Goal: Task Accomplishment & Management: Manage account settings

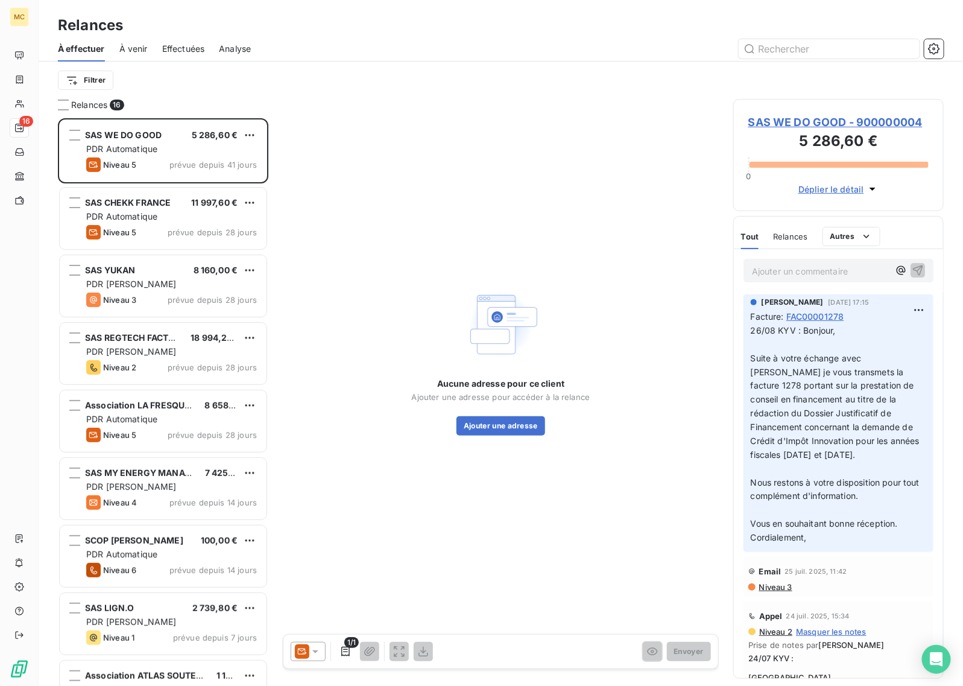
scroll to position [557, 199]
click at [655, 147] on div "Aucune adresse pour ce client Ajouter une adresse pour accéder à la relance Ajo…" at bounding box center [501, 360] width 436 height 523
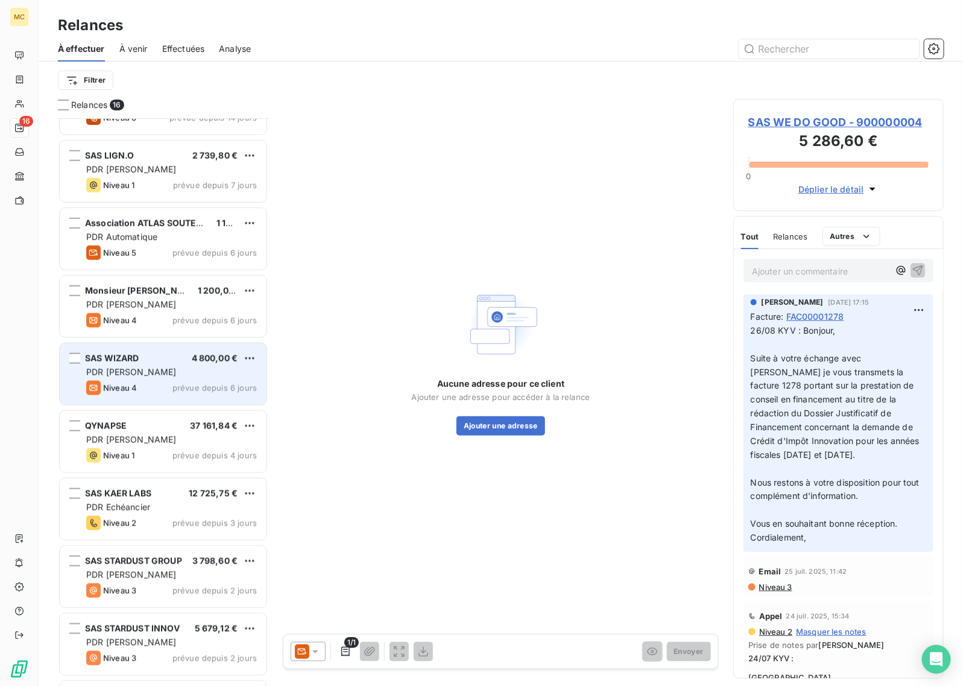
scroll to position [513, 0]
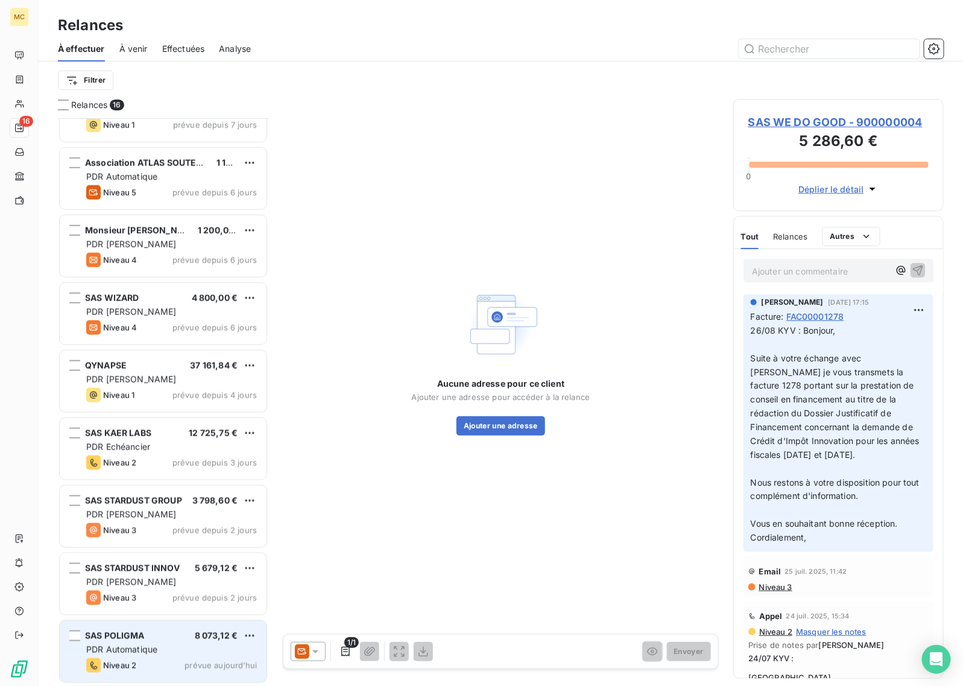
click at [151, 659] on div "Niveau 2 prévue aujourd’hui" at bounding box center [171, 665] width 171 height 14
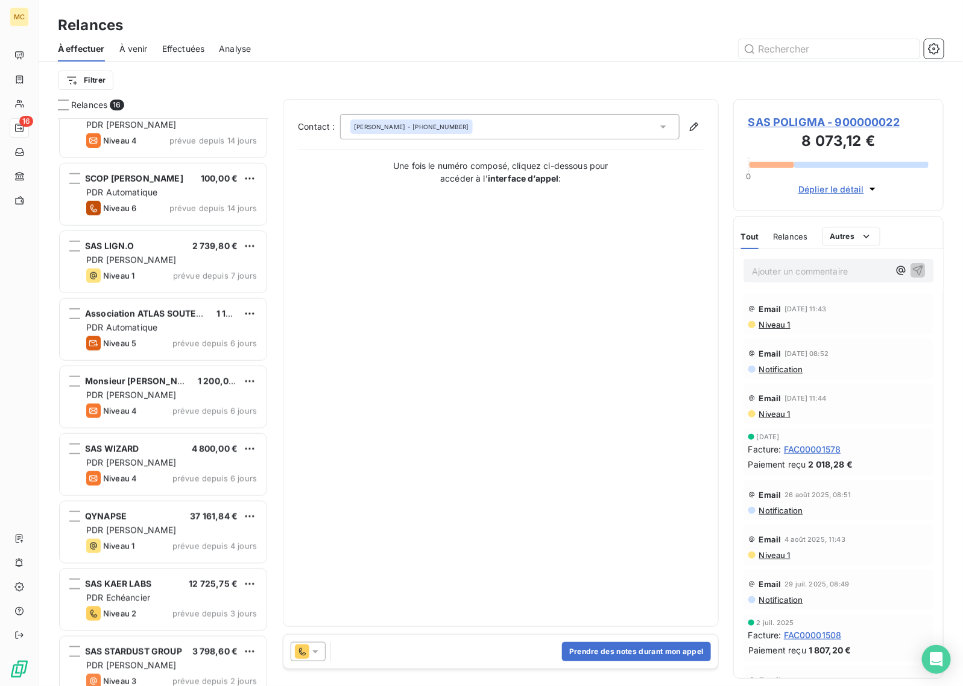
scroll to position [287, 0]
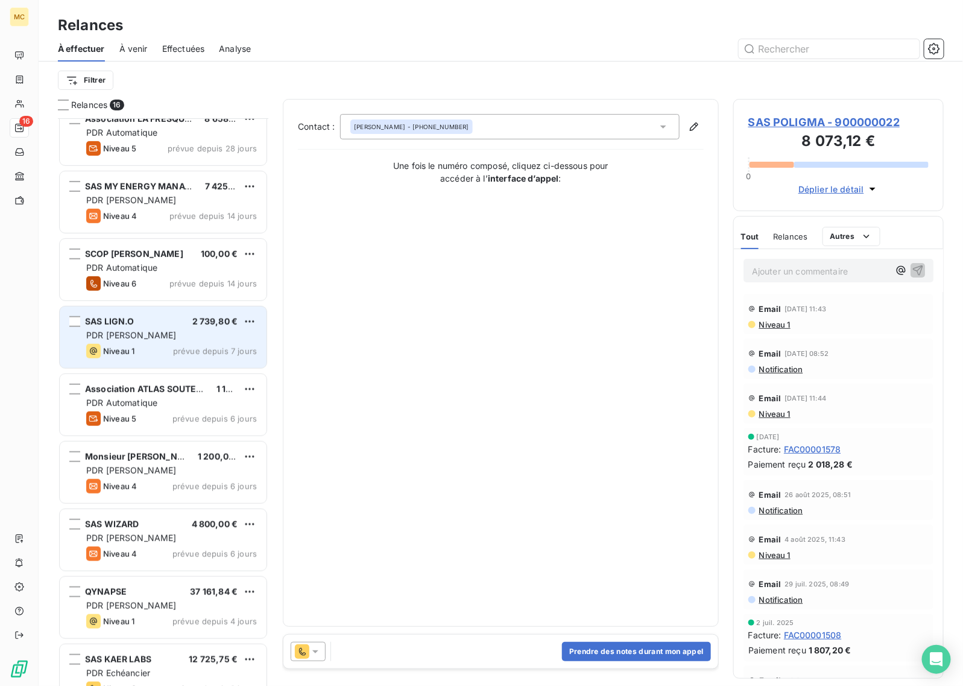
click at [172, 335] on div "PDR [PERSON_NAME]" at bounding box center [171, 335] width 171 height 12
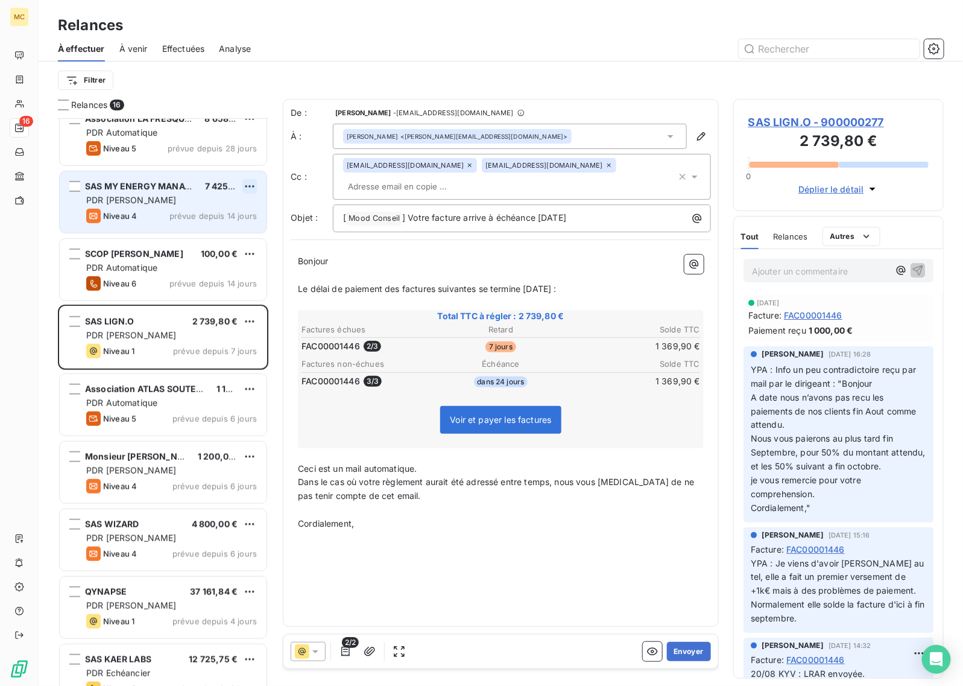
click at [251, 184] on html "MC 16 Relances À effectuer À venir Effectuées Analyse Filtrer Relances 16 SAS W…" at bounding box center [481, 343] width 963 height 686
click at [212, 235] on div "Passer cette action" at bounding box center [198, 232] width 108 height 19
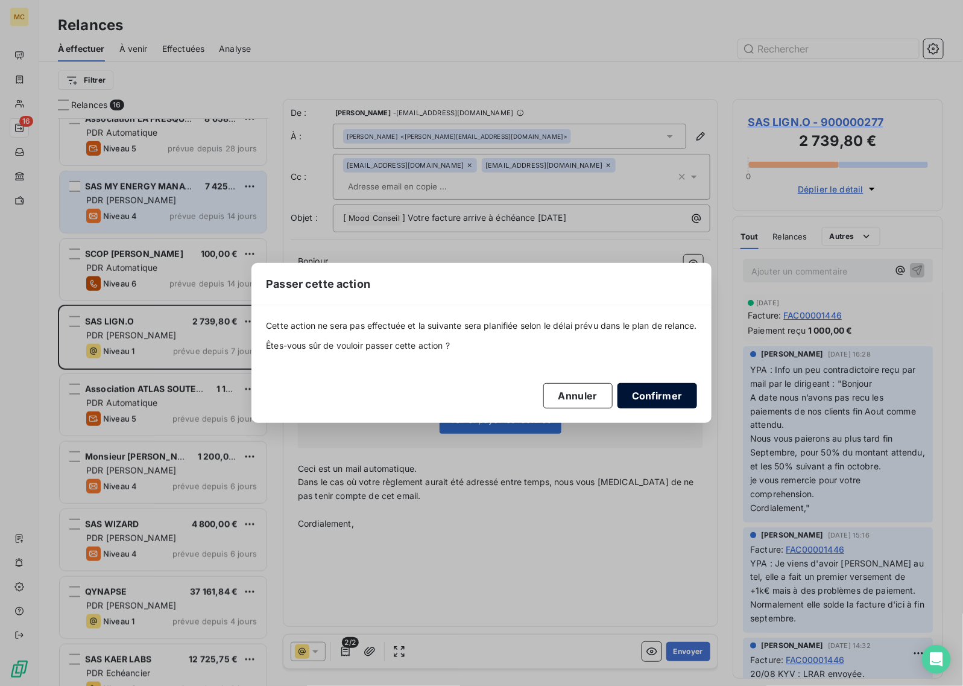
click at [674, 392] on button "Confirmer" at bounding box center [658, 395] width 80 height 25
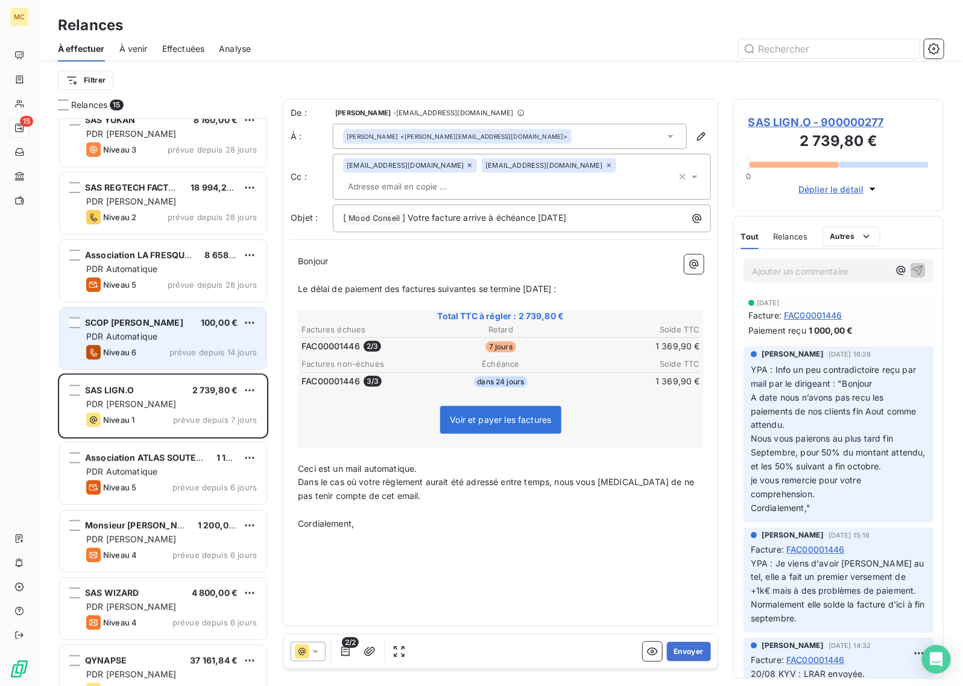
scroll to position [136, 0]
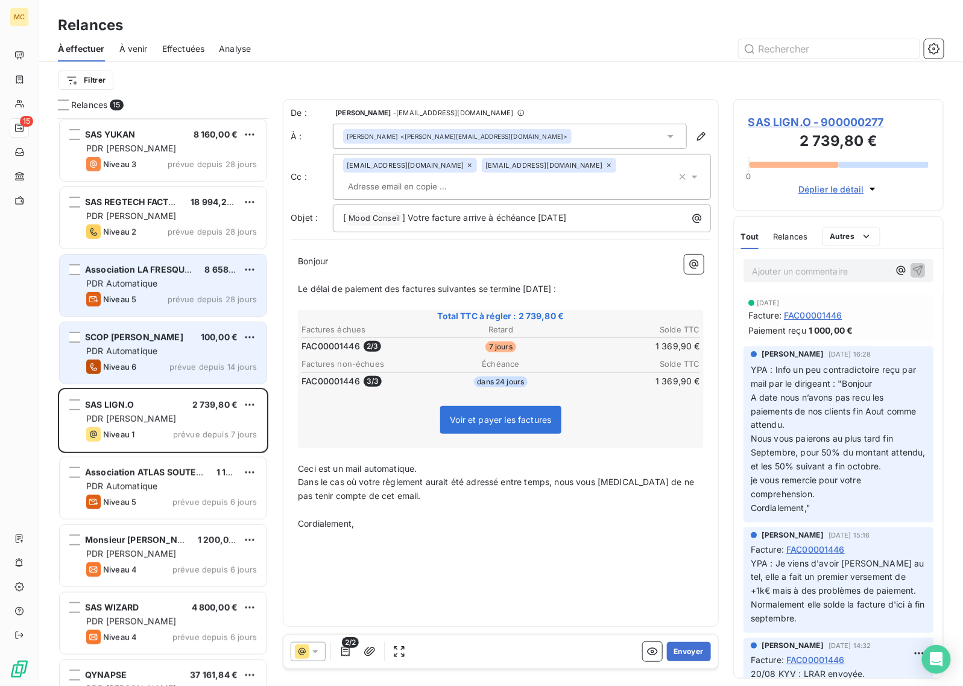
click at [188, 282] on div "PDR Automatique" at bounding box center [171, 283] width 171 height 12
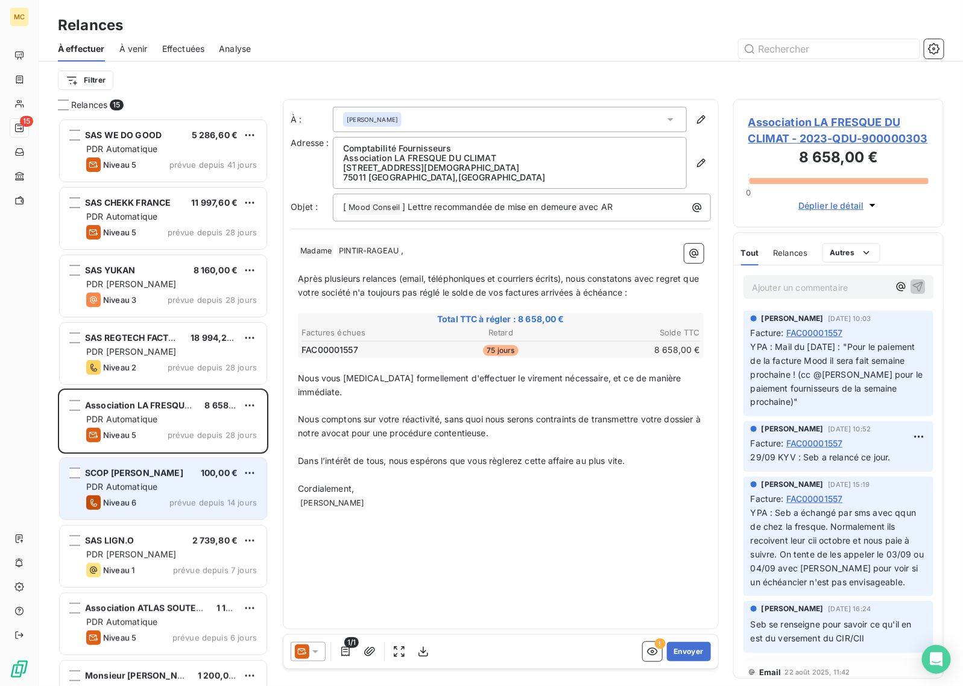
drag, startPoint x: 388, startPoint y: 52, endPoint x: 350, endPoint y: 60, distance: 38.2
click at [388, 52] on div at bounding box center [604, 48] width 679 height 19
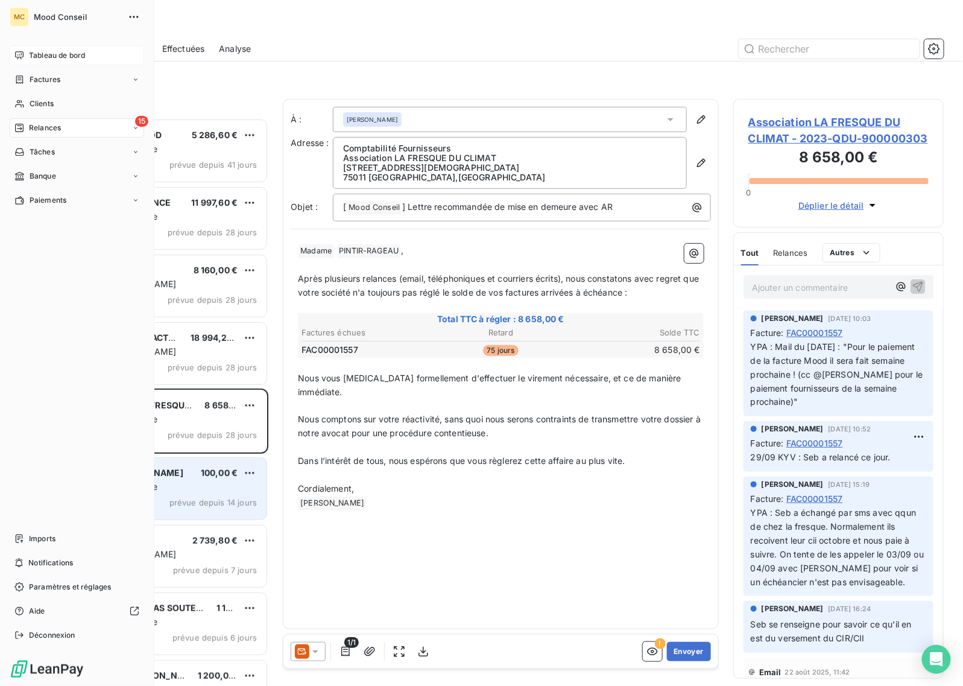
click at [22, 57] on icon at bounding box center [19, 55] width 8 height 8
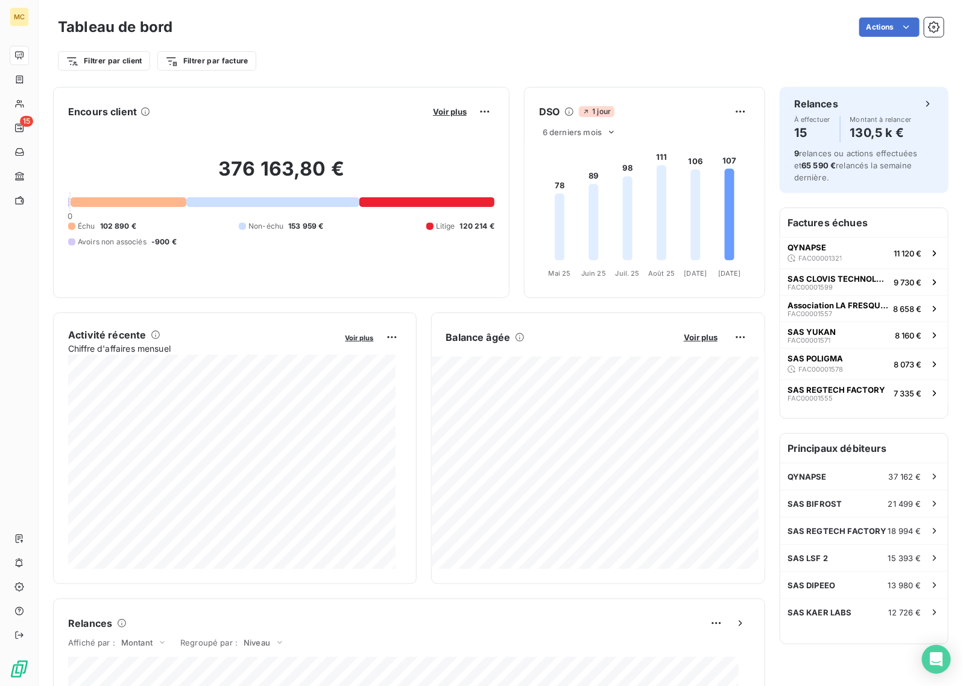
click at [439, 104] on div "Voir plus" at bounding box center [462, 111] width 65 height 19
click at [449, 115] on body "MC 15 Tableau de bord Actions Filtrer par client Filtrer par facture Encours cl…" at bounding box center [481, 343] width 963 height 686
click at [449, 109] on span "Voir plus" at bounding box center [450, 112] width 34 height 10
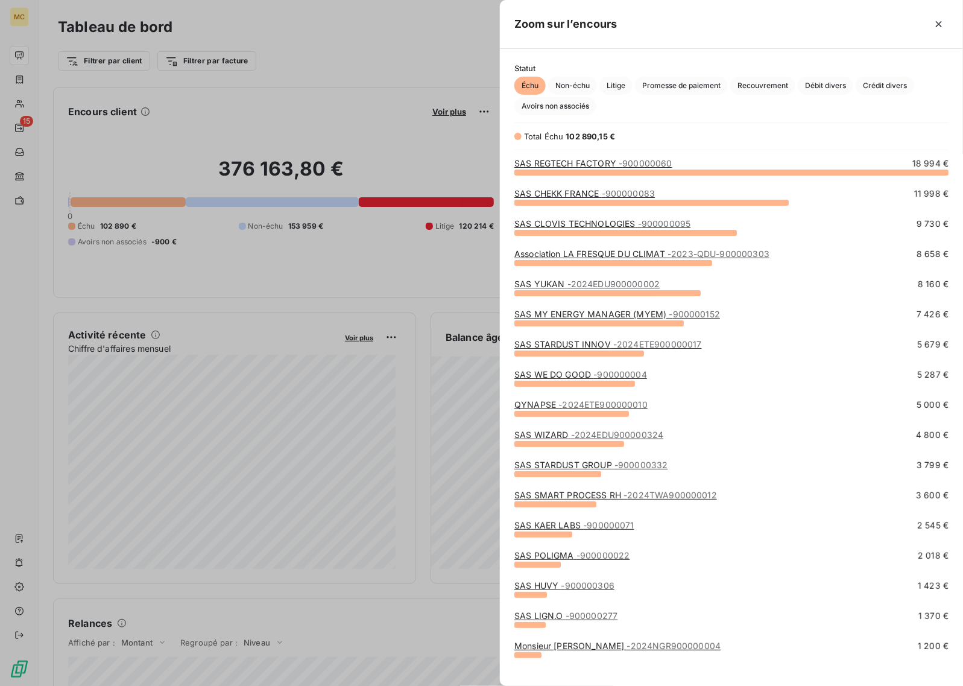
scroll to position [503, 452]
click at [626, 221] on link "SAS CLOVIS TECHNOLOGIES - 900000095" at bounding box center [603, 223] width 176 height 10
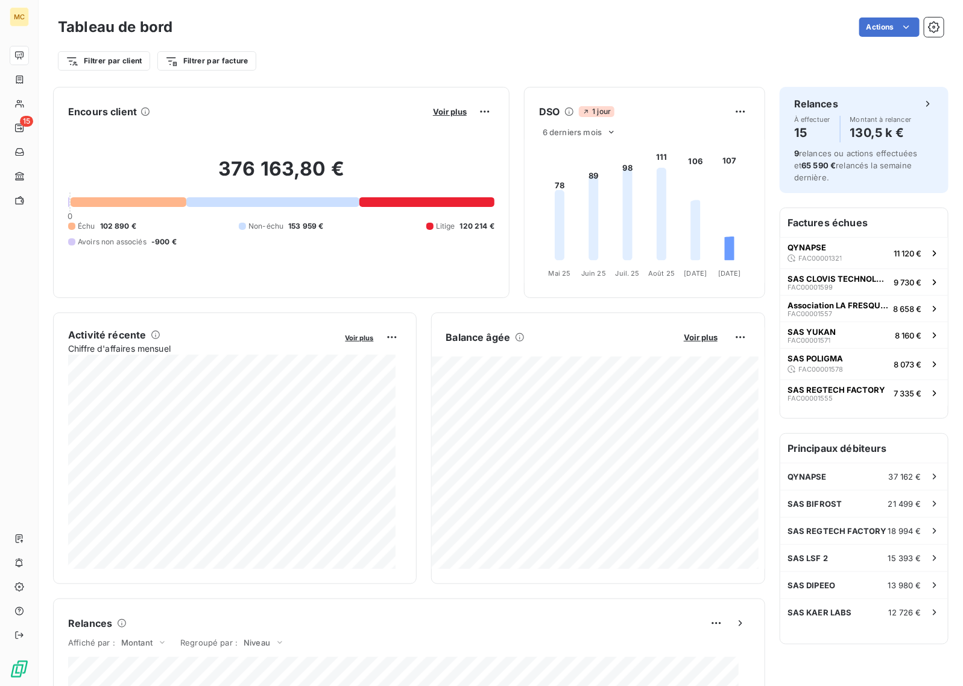
click at [437, 106] on button "Voir plus" at bounding box center [450, 111] width 41 height 11
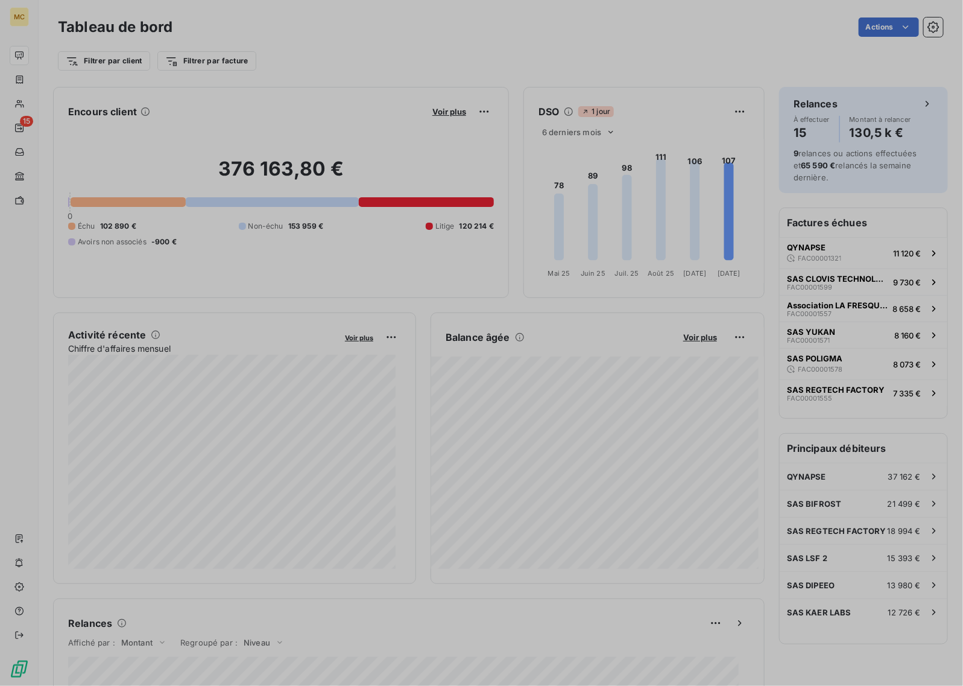
scroll to position [12, 12]
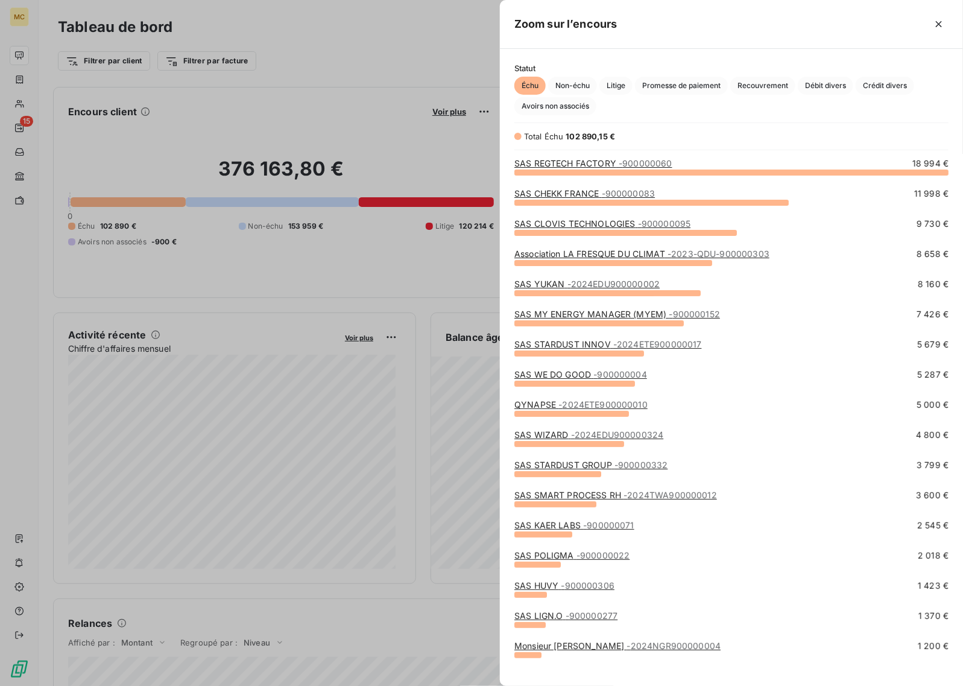
click at [371, 65] on div at bounding box center [481, 343] width 963 height 686
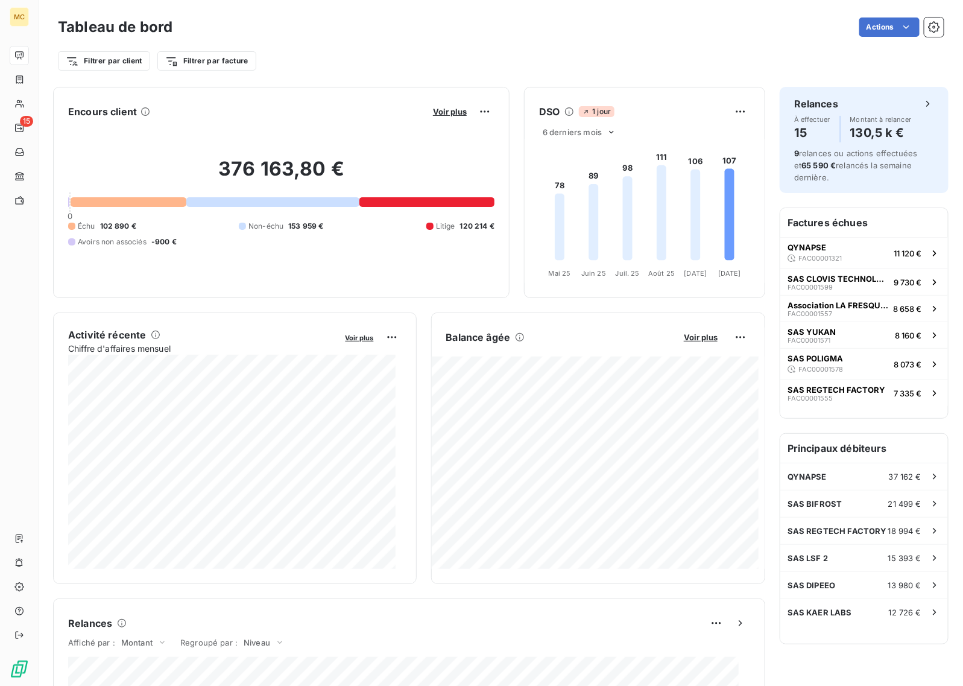
click at [331, 43] on div "Filtrer par client Filtrer par facture" at bounding box center [501, 56] width 886 height 33
